Goal: Task Accomplishment & Management: Use online tool/utility

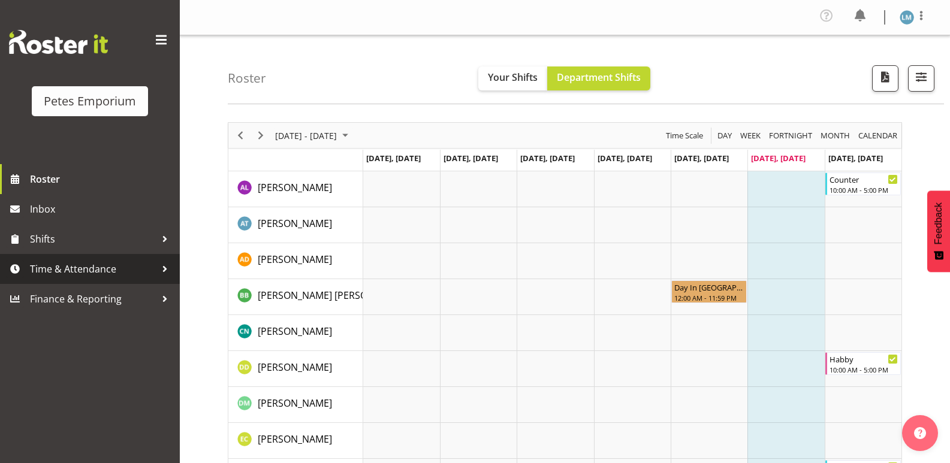
click at [124, 270] on span "Time & Attendance" at bounding box center [93, 269] width 126 height 18
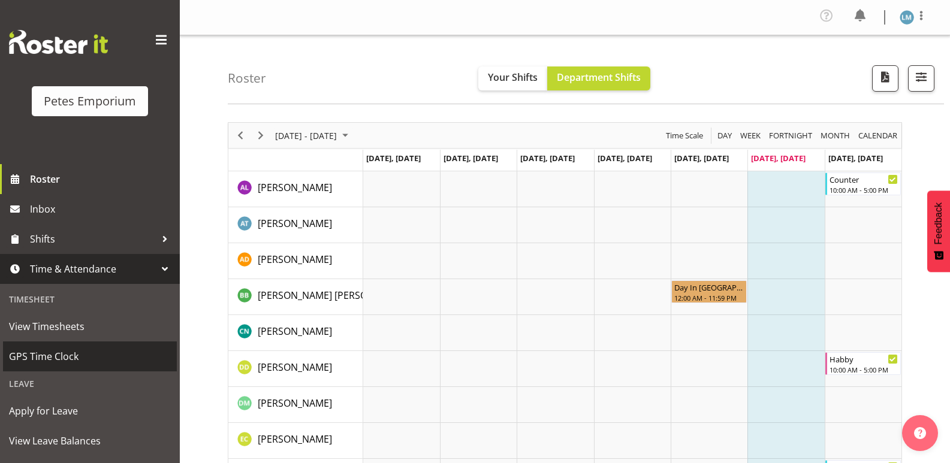
click at [100, 357] on span "GPS Time Clock" at bounding box center [90, 357] width 162 height 18
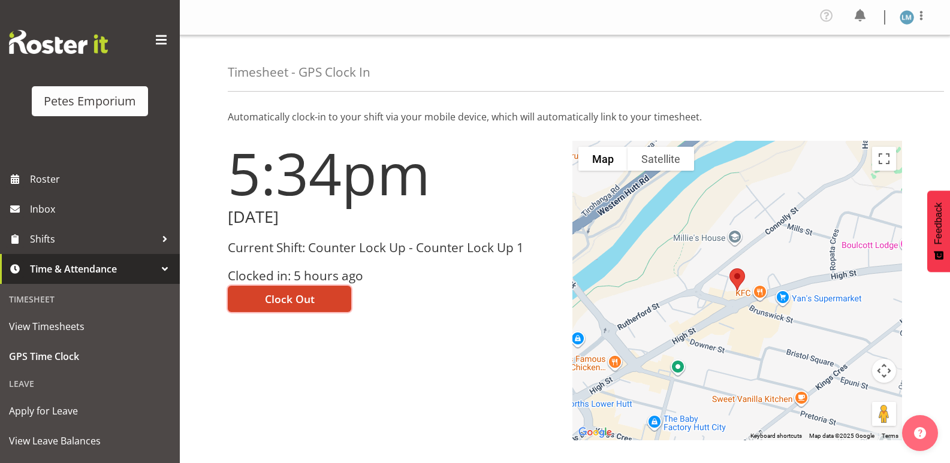
click at [295, 304] on span "Clock Out" at bounding box center [290, 299] width 50 height 16
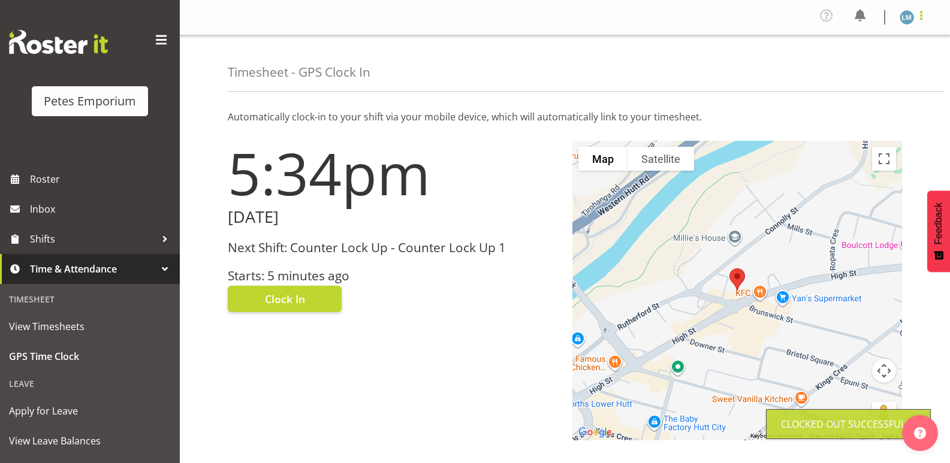
click at [916, 19] on span at bounding box center [921, 15] width 14 height 14
click at [860, 67] on link "Log Out" at bounding box center [870, 66] width 115 height 22
